Goal: Find specific page/section: Find specific page/section

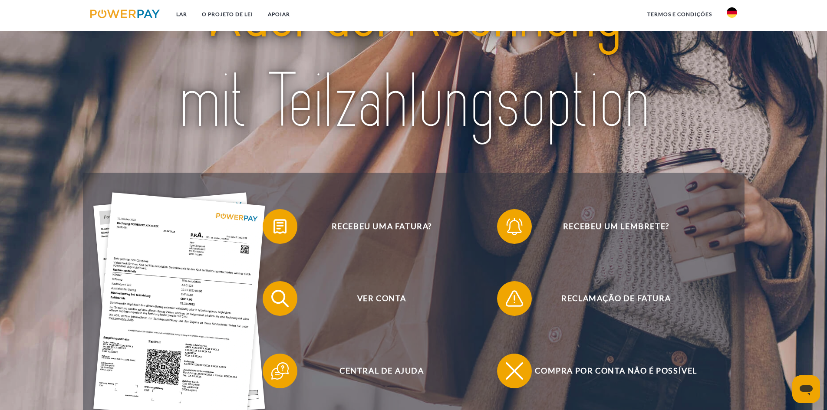
scroll to position [87, 0]
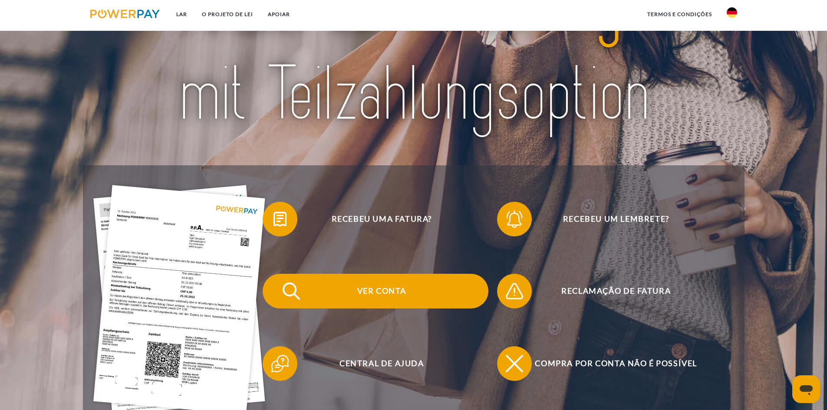
click at [406, 287] on span "Ver conta" at bounding box center [381, 291] width 213 height 35
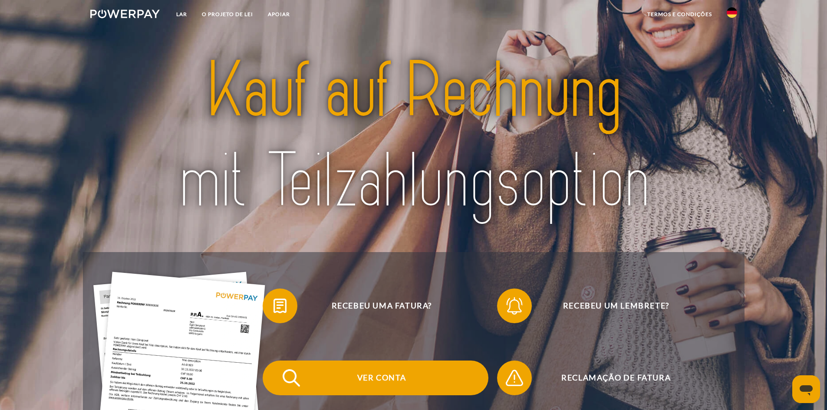
click at [400, 372] on span "Ver conta" at bounding box center [381, 378] width 213 height 35
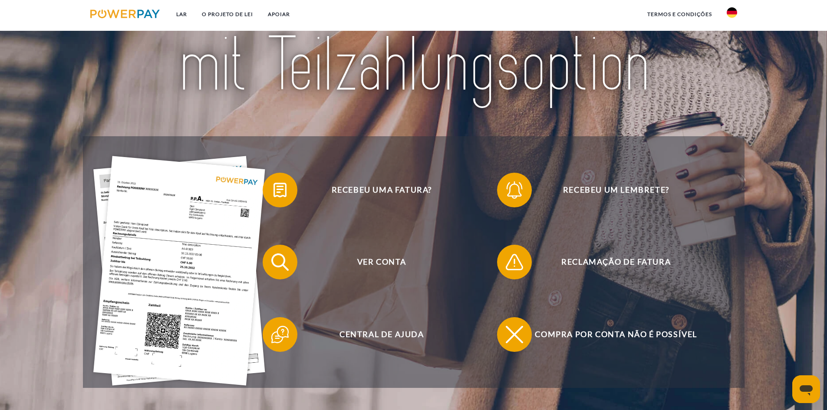
scroll to position [130, 0]
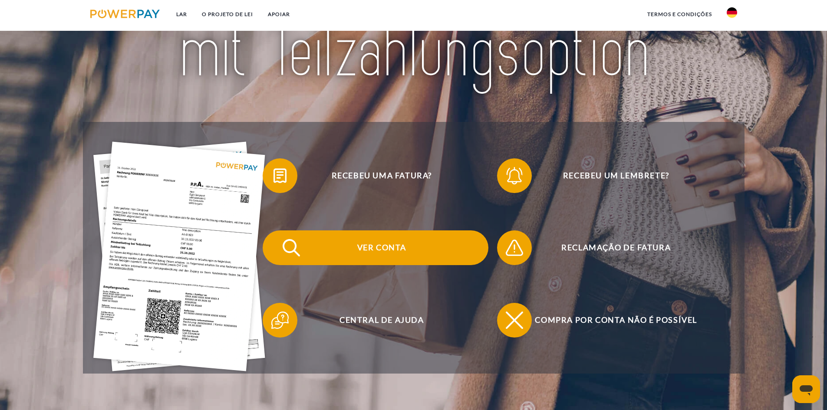
click at [413, 248] on span "Ver conta" at bounding box center [381, 248] width 213 height 35
